Goal: Task Accomplishment & Management: Manage account settings

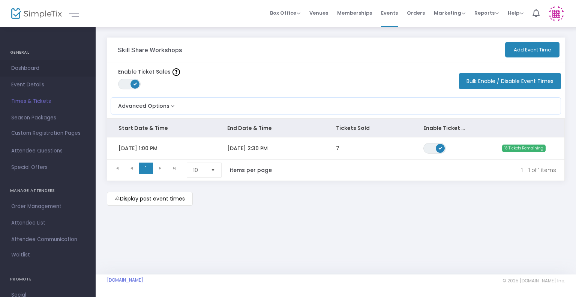
click at [27, 67] on span "Dashboard" at bounding box center [47, 68] width 73 height 10
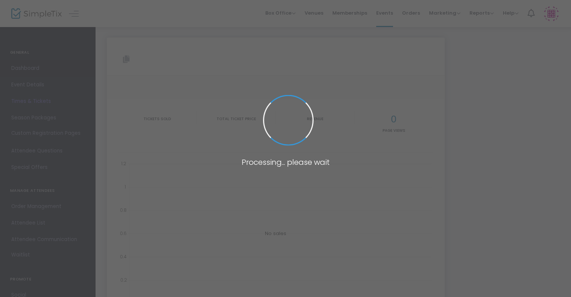
type input "[URL][DOMAIN_NAME]"
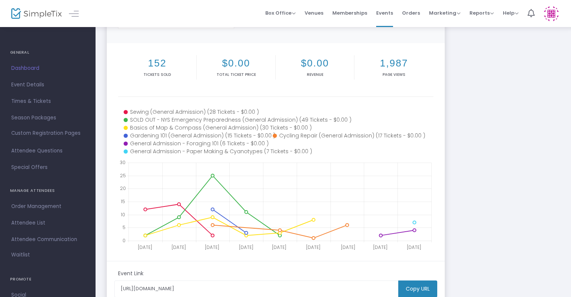
scroll to position [79, 0]
click at [33, 85] on span "Event Details" at bounding box center [47, 85] width 73 height 10
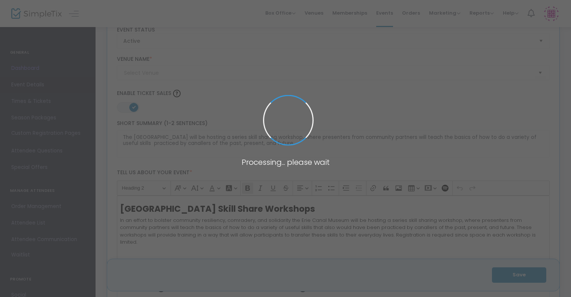
type input "[GEOGRAPHIC_DATA] ([GEOGRAPHIC_DATA])"
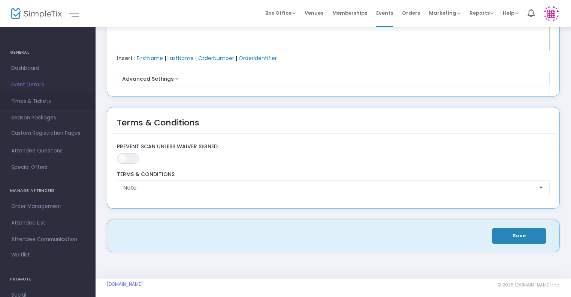
click at [34, 98] on span "Times & Tickets" at bounding box center [47, 101] width 73 height 10
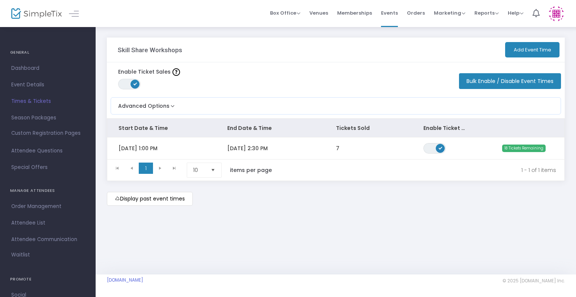
click at [158, 169] on kendo-pager-next-buttons at bounding box center [167, 169] width 28 height 15
click at [22, 63] on span "Dashboard" at bounding box center [47, 68] width 73 height 10
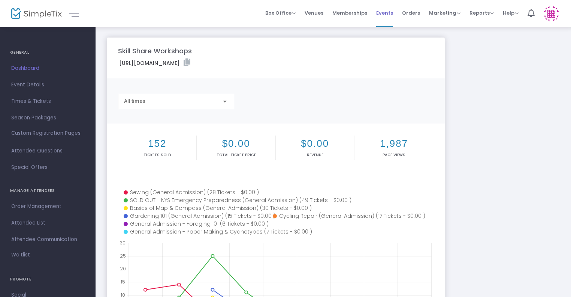
click at [379, 15] on span "Events" at bounding box center [384, 12] width 17 height 19
